Goal: Transaction & Acquisition: Download file/media

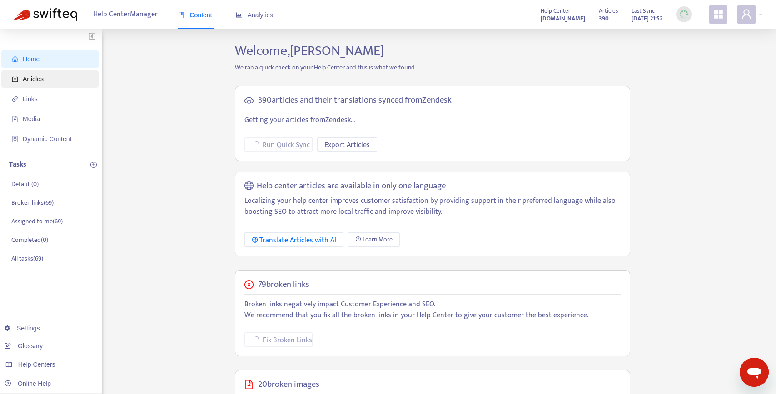
click at [61, 77] on span "Articles" at bounding box center [52, 79] width 80 height 18
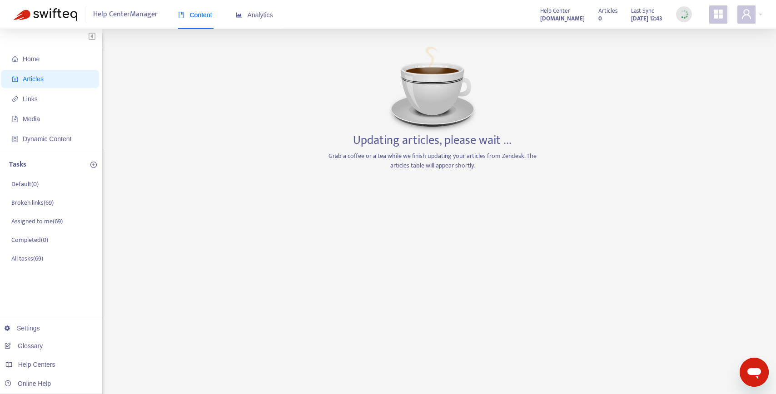
click at [40, 79] on span "Articles" at bounding box center [33, 78] width 21 height 7
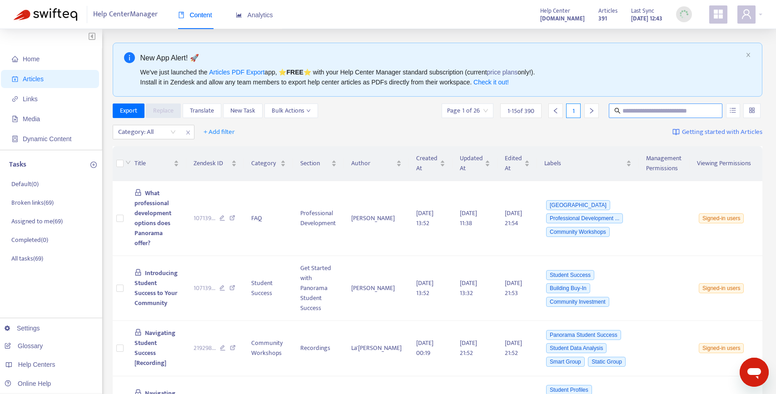
click at [653, 110] on input "text" at bounding box center [665, 111] width 87 height 10
type input "*"
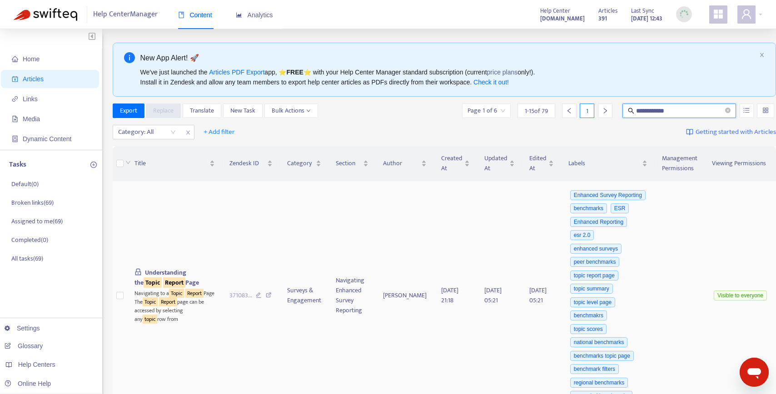
click at [171, 268] on span "Understanding the Topic Report Page" at bounding box center [166, 278] width 64 height 20
click at [169, 278] on sqkw "Report" at bounding box center [174, 283] width 22 height 10
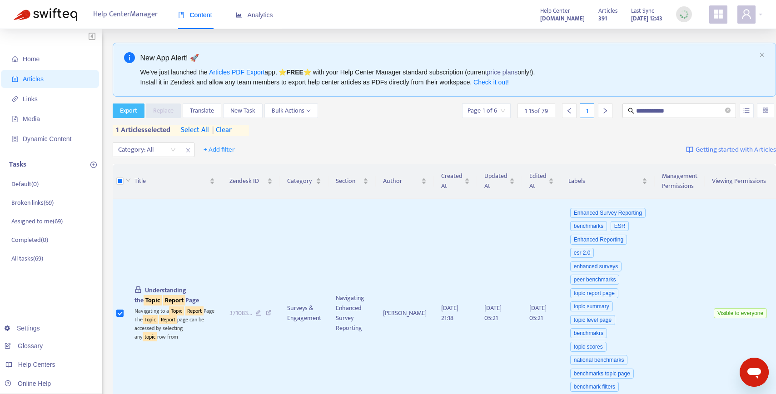
click at [135, 112] on span "Export" at bounding box center [128, 111] width 17 height 10
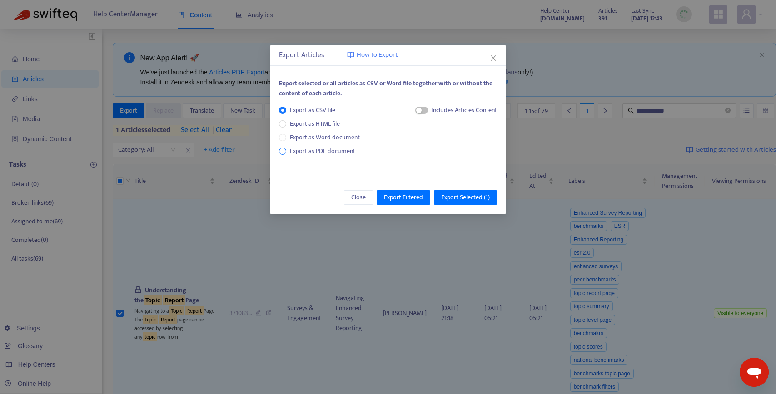
click at [324, 153] on span "Export as PDF document" at bounding box center [322, 151] width 65 height 10
click at [468, 198] on span "Export Selected ( 1 )" at bounding box center [465, 198] width 49 height 10
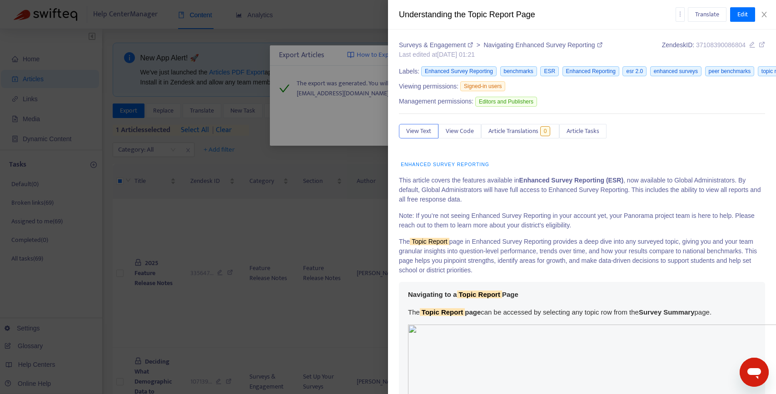
click at [332, 91] on div at bounding box center [388, 197] width 776 height 394
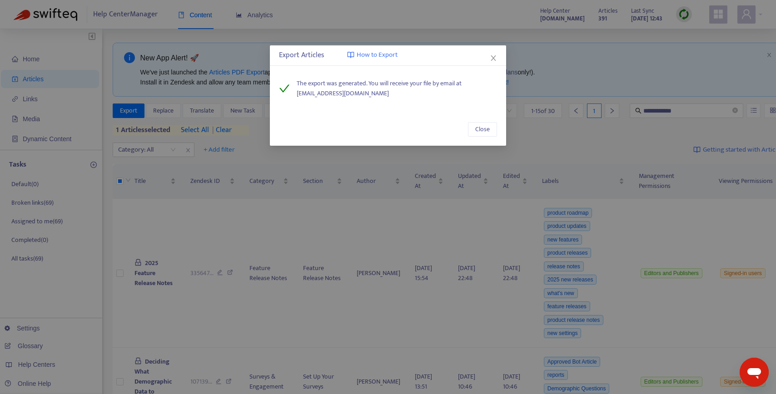
click at [162, 157] on div "Export Articles How to Export The export was generated. You will receive your f…" at bounding box center [388, 197] width 776 height 394
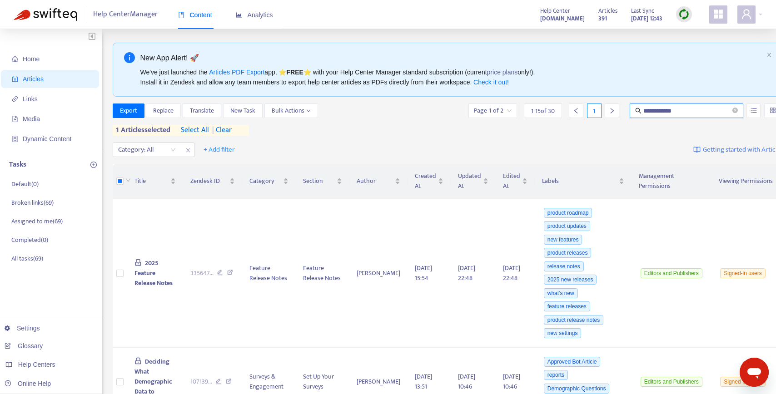
click at [676, 113] on input "**********" at bounding box center [686, 111] width 87 height 10
type input "**********"
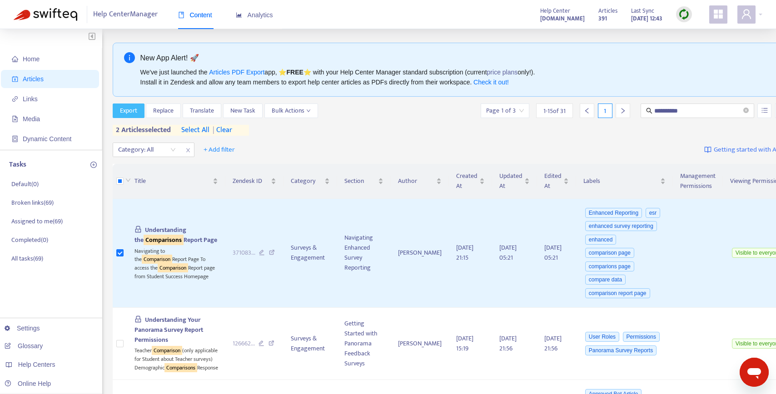
click at [129, 113] on span "Export" at bounding box center [128, 111] width 17 height 10
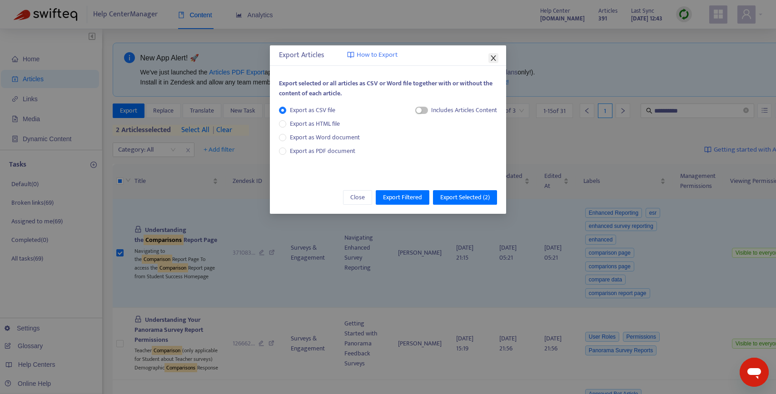
click at [491, 58] on icon "close" at bounding box center [493, 58] width 7 height 7
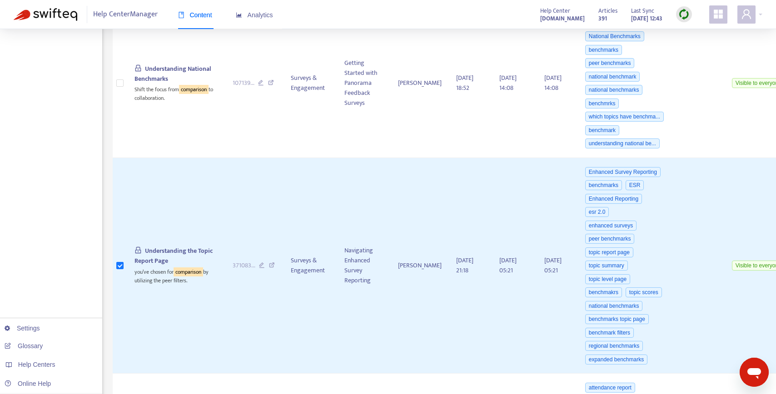
scroll to position [386, 0]
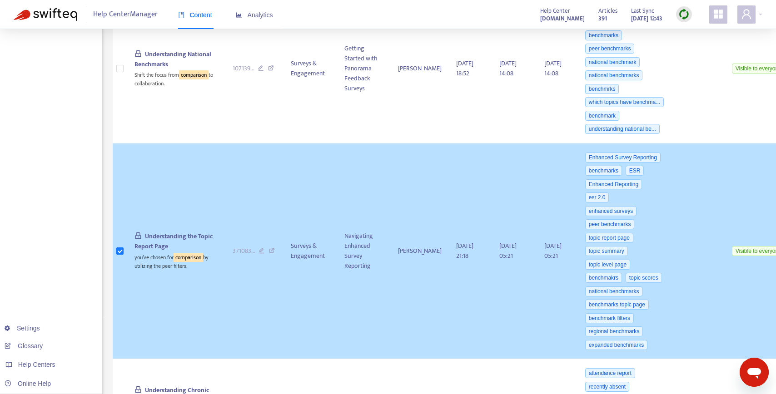
click at [119, 323] on td at bounding box center [120, 252] width 15 height 216
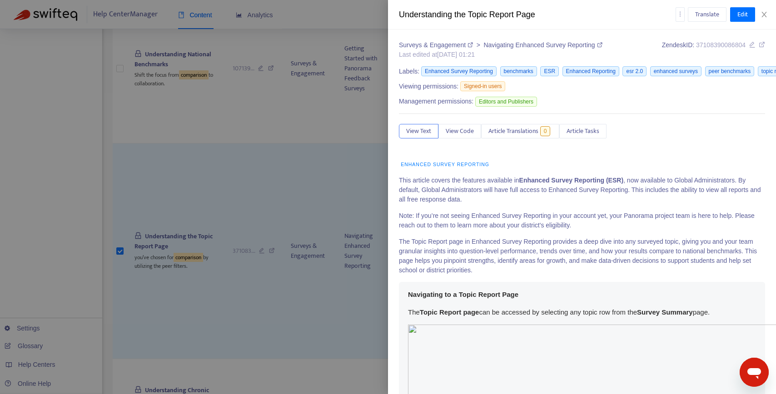
click at [119, 317] on div at bounding box center [388, 197] width 776 height 394
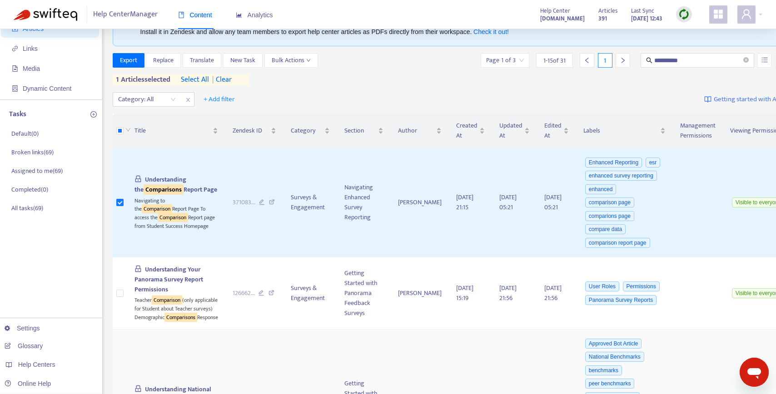
scroll to position [0, 0]
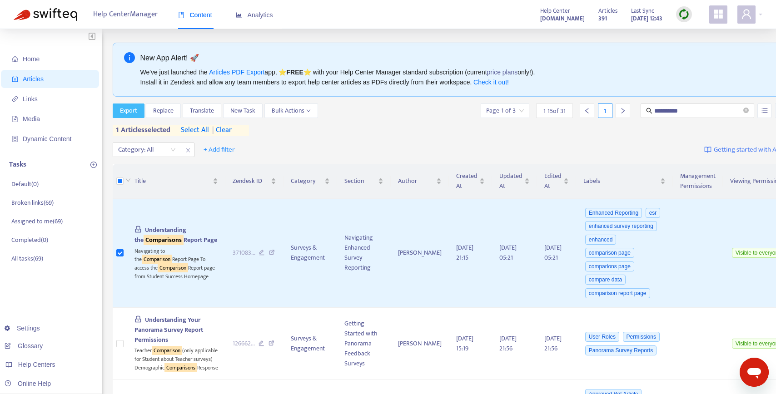
click at [131, 111] on span "Export" at bounding box center [128, 111] width 17 height 10
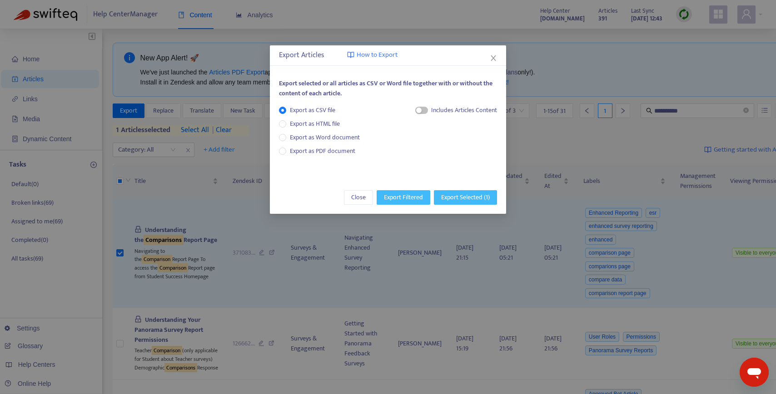
drag, startPoint x: 410, startPoint y: 196, endPoint x: 459, endPoint y: 192, distance: 49.2
click at [459, 192] on div "Close Export Filtered Export Selected ( 1 )" at bounding box center [388, 197] width 236 height 33
click at [459, 193] on span "Export Selected ( 1 )" at bounding box center [465, 198] width 49 height 10
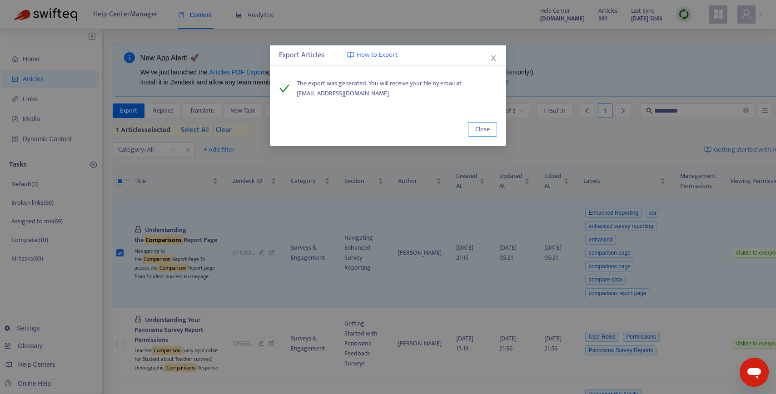
click at [482, 128] on span "Close" at bounding box center [482, 129] width 15 height 10
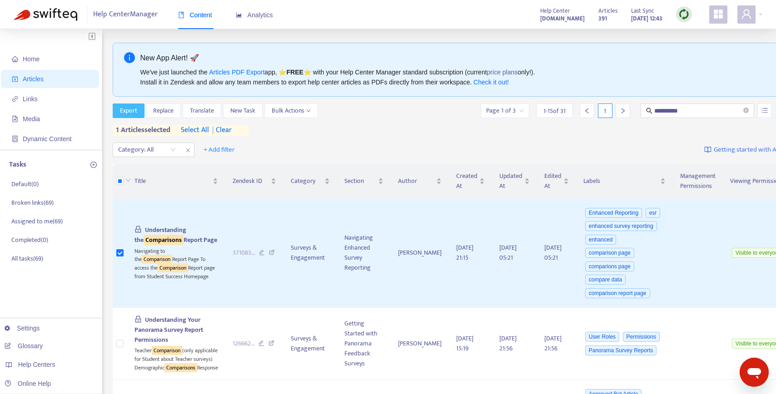
click at [128, 108] on span "Export" at bounding box center [128, 111] width 17 height 10
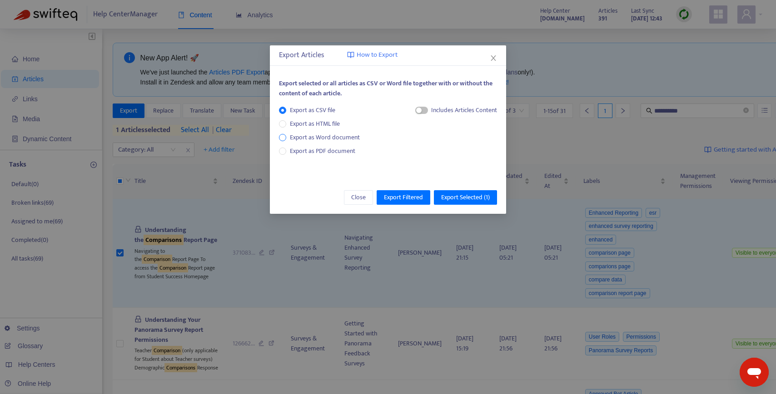
click at [319, 134] on span "Export as Word document" at bounding box center [324, 138] width 77 height 10
click at [321, 151] on span "Export as PDF document" at bounding box center [322, 151] width 65 height 10
click at [445, 194] on span "Export Selected ( 1 )" at bounding box center [465, 198] width 49 height 10
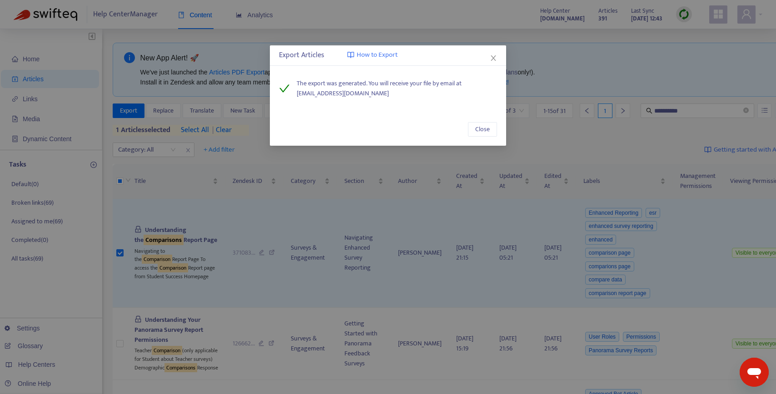
click at [488, 138] on div "Close" at bounding box center [388, 129] width 236 height 33
click at [478, 133] on span "Close" at bounding box center [482, 129] width 15 height 10
